Goal: Information Seeking & Learning: Understand process/instructions

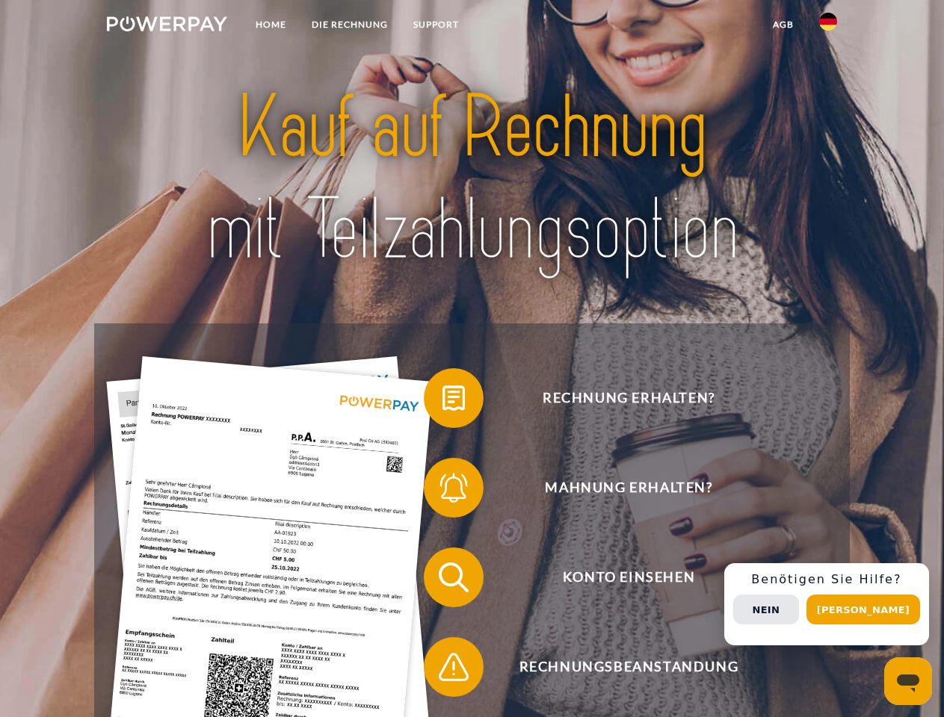
click at [167, 26] on img at bounding box center [167, 23] width 120 height 15
click at [828, 26] on img at bounding box center [828, 22] width 18 height 18
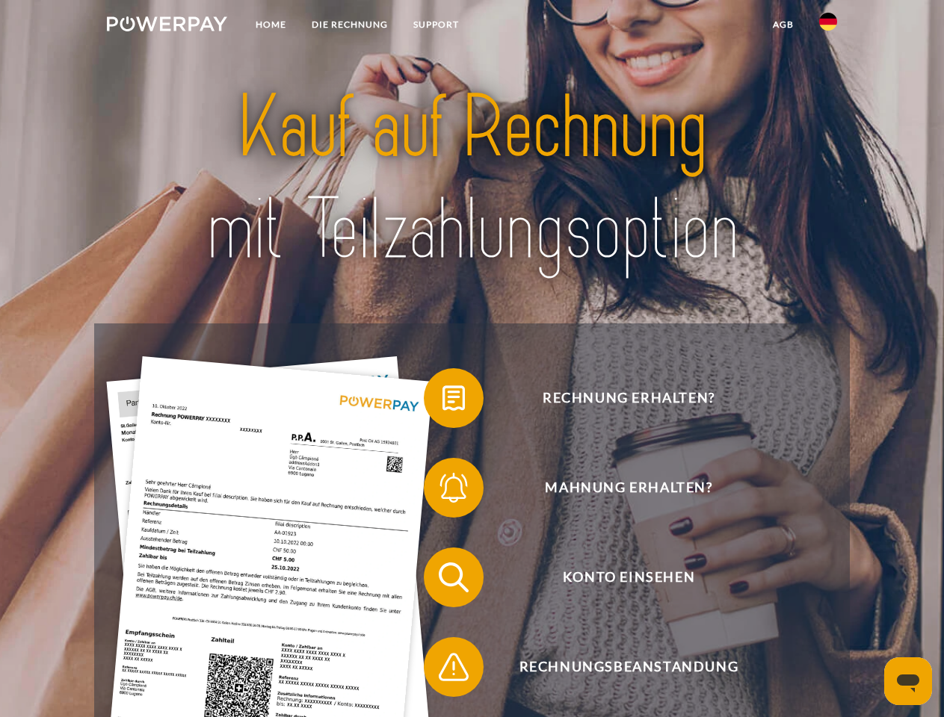
click at [782, 25] on link "agb" at bounding box center [783, 24] width 46 height 27
click at [442, 401] on span at bounding box center [431, 398] width 75 height 75
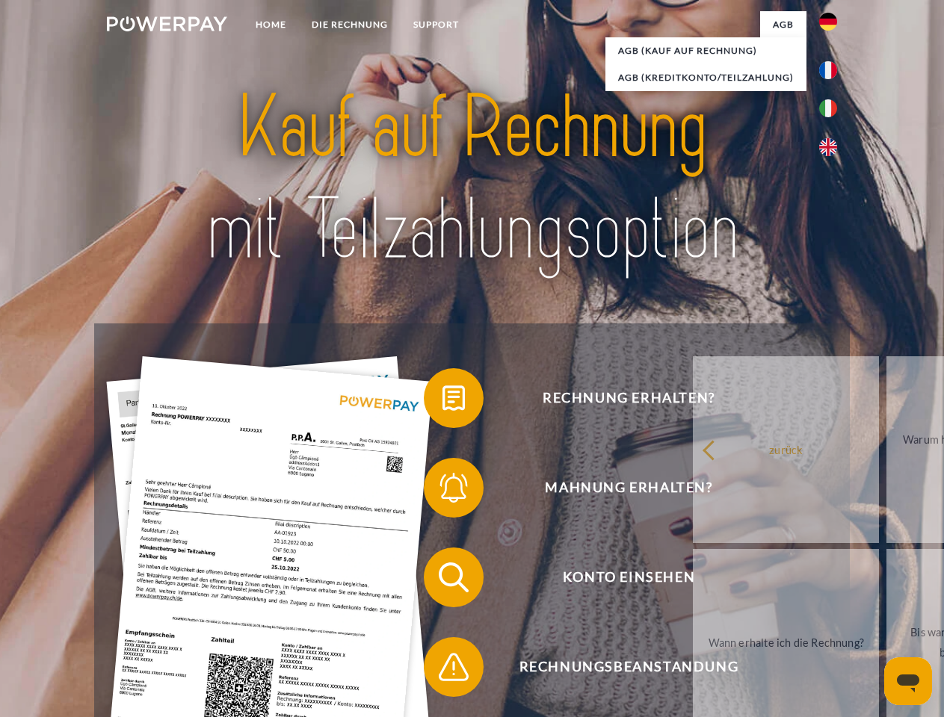
click at [442, 491] on span at bounding box center [431, 488] width 75 height 75
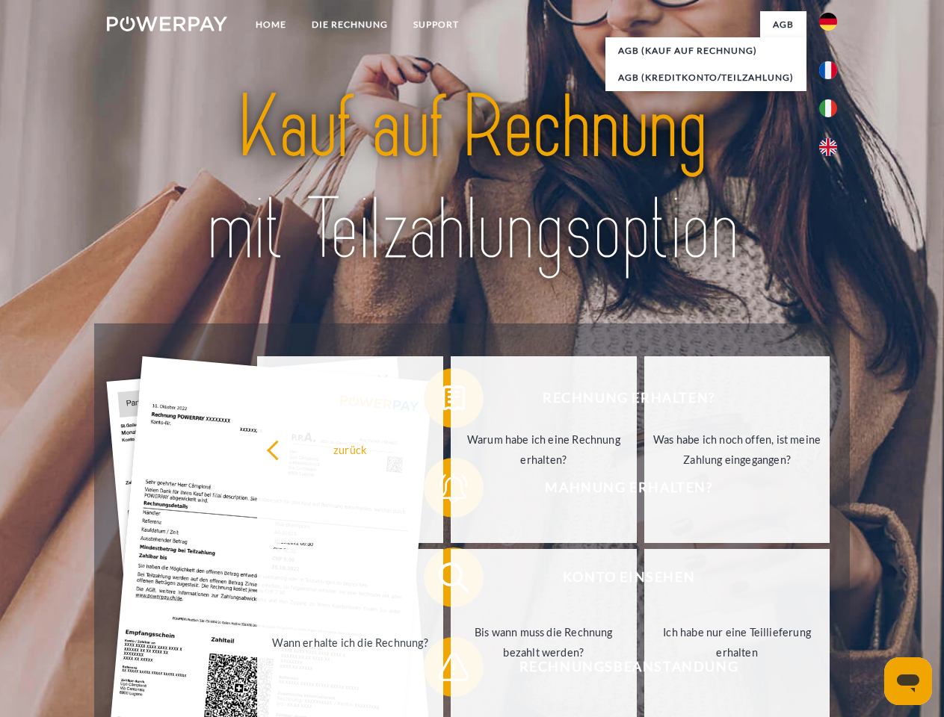
click at [451, 581] on link "Bis wann muss die Rechnung bezahlt werden?" at bounding box center [544, 642] width 186 height 187
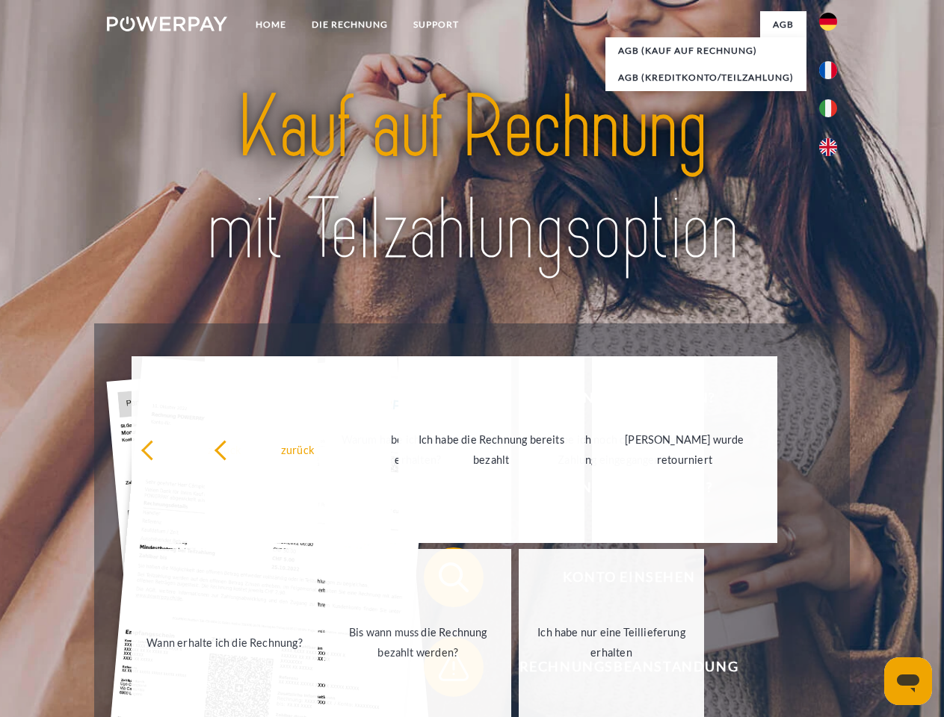
click at [442, 670] on span at bounding box center [431, 667] width 75 height 75
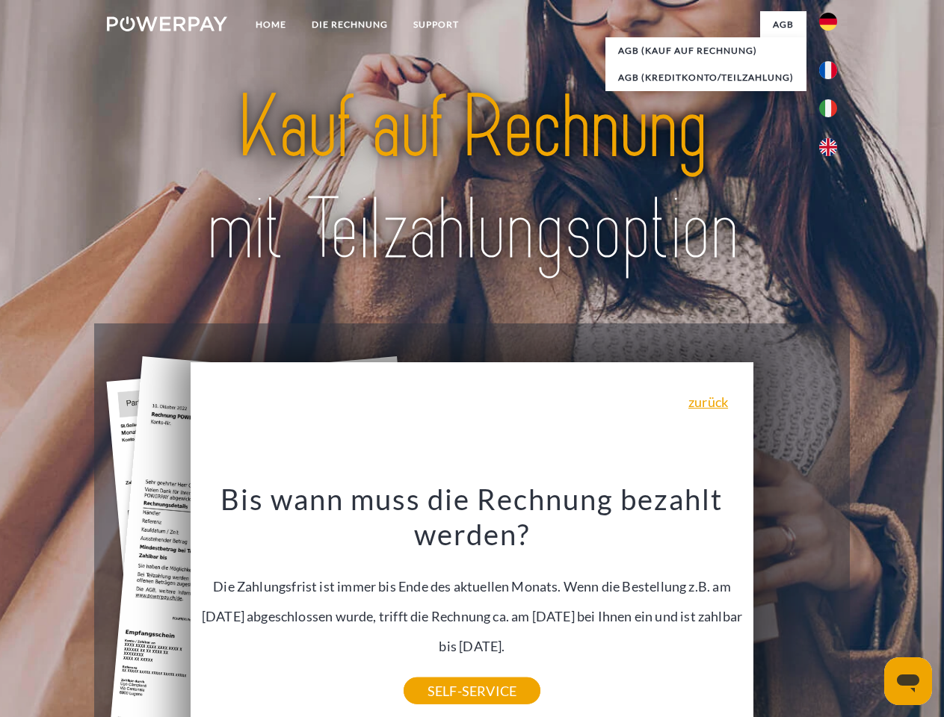
click at [832, 605] on div "Rechnung erhalten? Mahnung erhalten? Konto einsehen" at bounding box center [471, 623] width 755 height 598
click at [795, 608] on span "Konto einsehen" at bounding box center [628, 578] width 366 height 60
click at [868, 610] on header "Home DIE RECHNUNG SUPPORT" at bounding box center [472, 516] width 944 height 1032
